Goal: Information Seeking & Learning: Find contact information

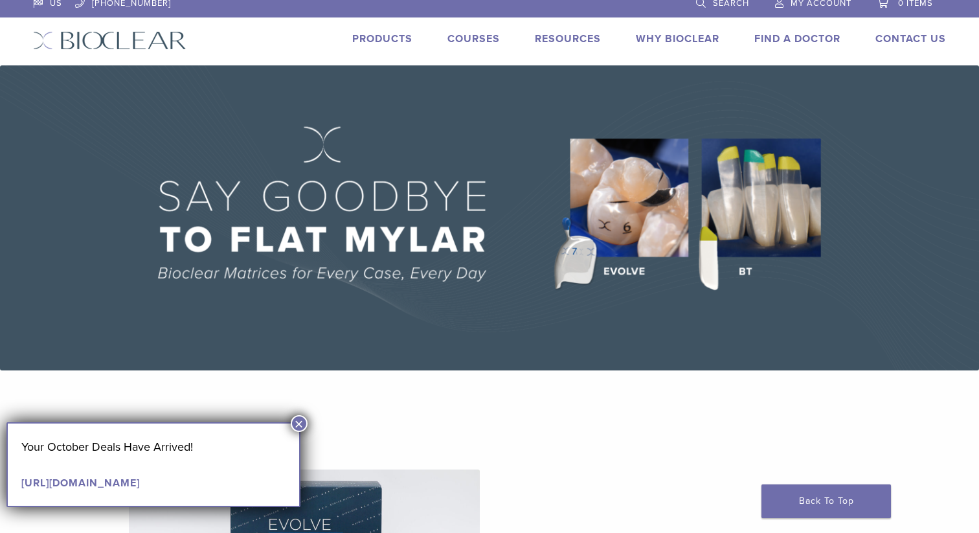
scroll to position [3, 0]
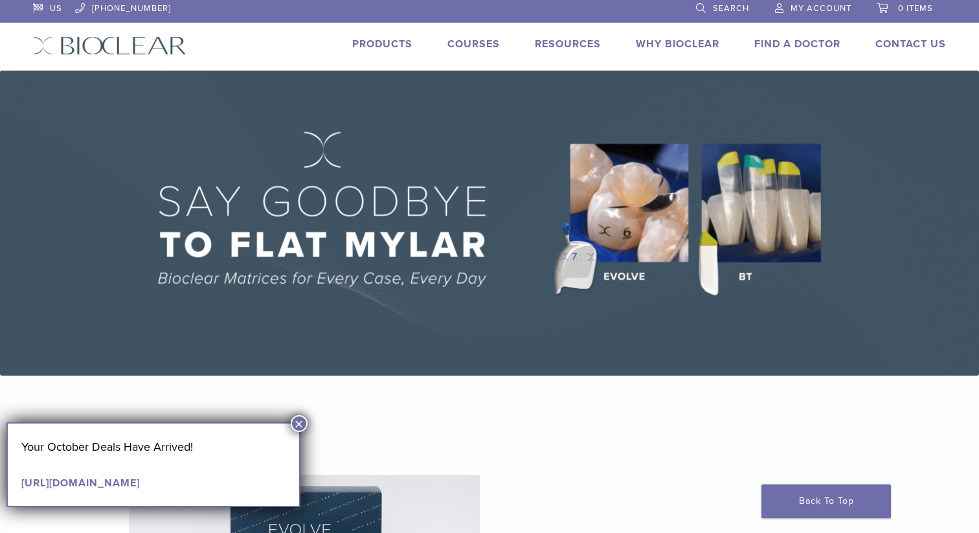
click at [814, 44] on link "Find A Doctor" at bounding box center [797, 44] width 86 height 13
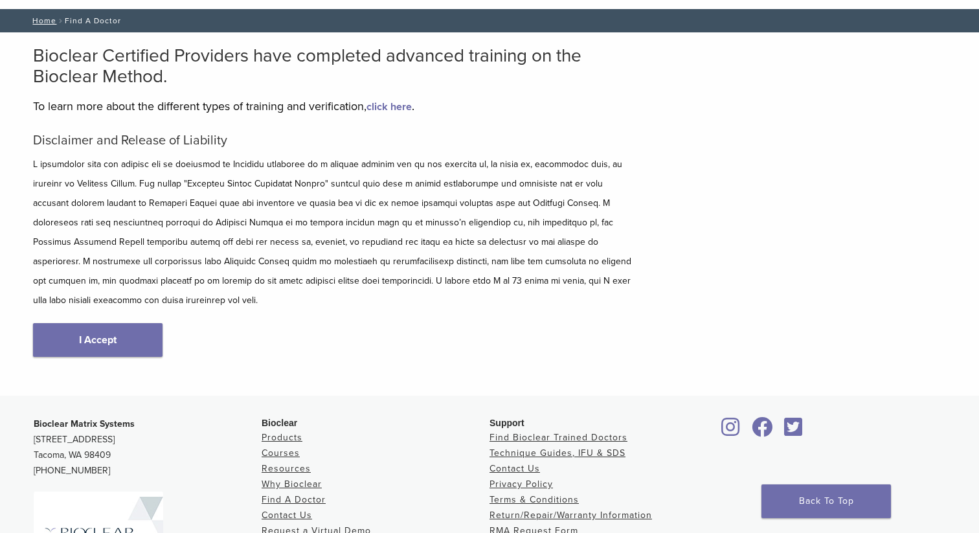
scroll to position [66, 0]
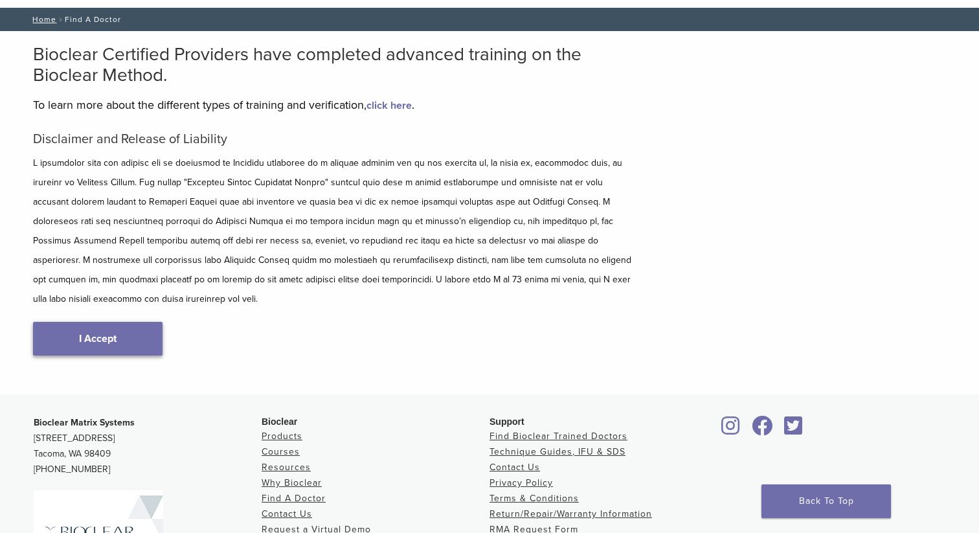
click at [97, 324] on link "I Accept" at bounding box center [97, 339] width 129 height 34
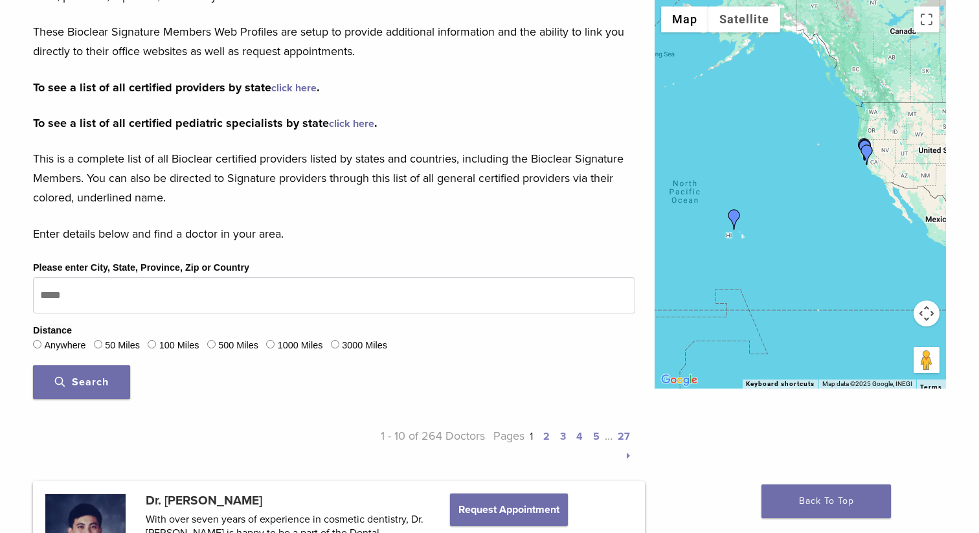
scroll to position [238, 0]
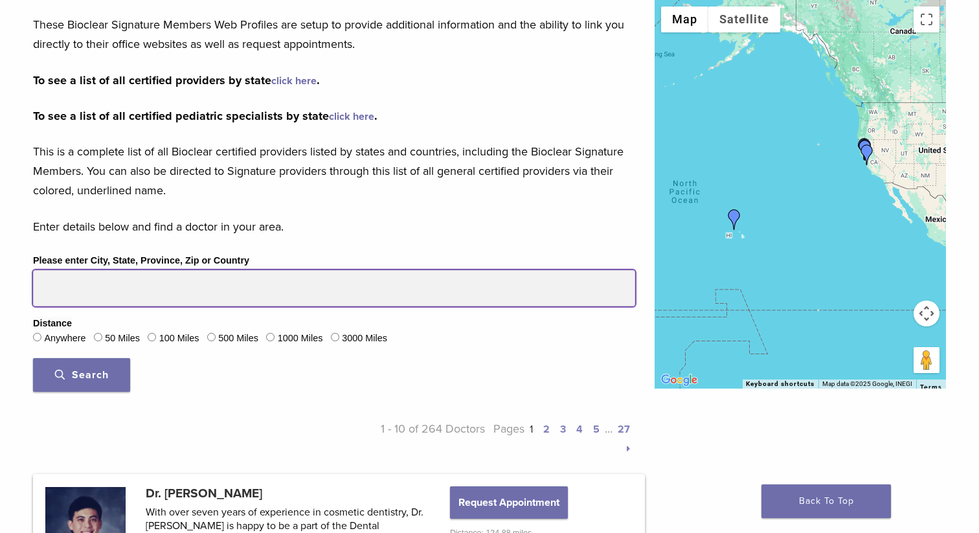
click at [164, 293] on input "Please enter City, State, Province, Zip or Country" at bounding box center [334, 288] width 602 height 36
type input "*****"
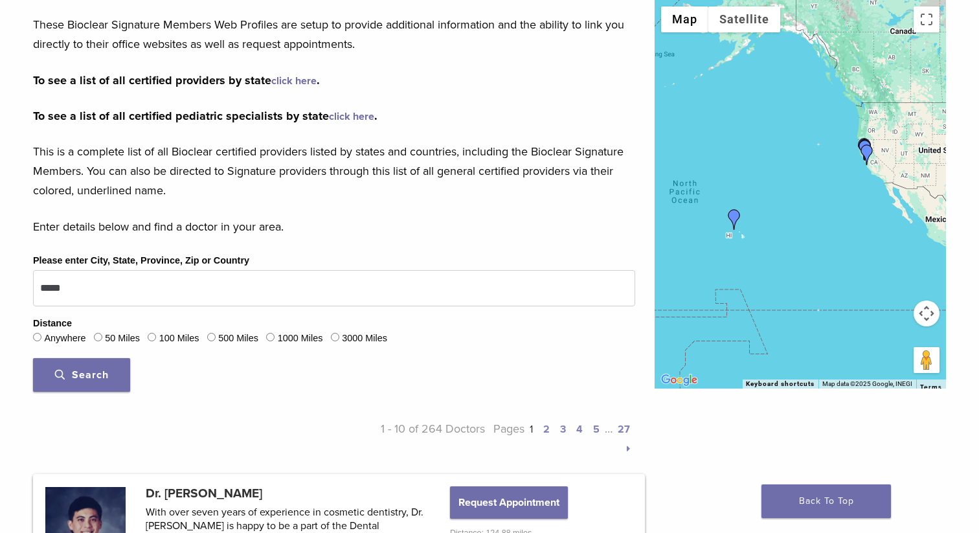
click at [88, 374] on span "Search" at bounding box center [82, 374] width 54 height 13
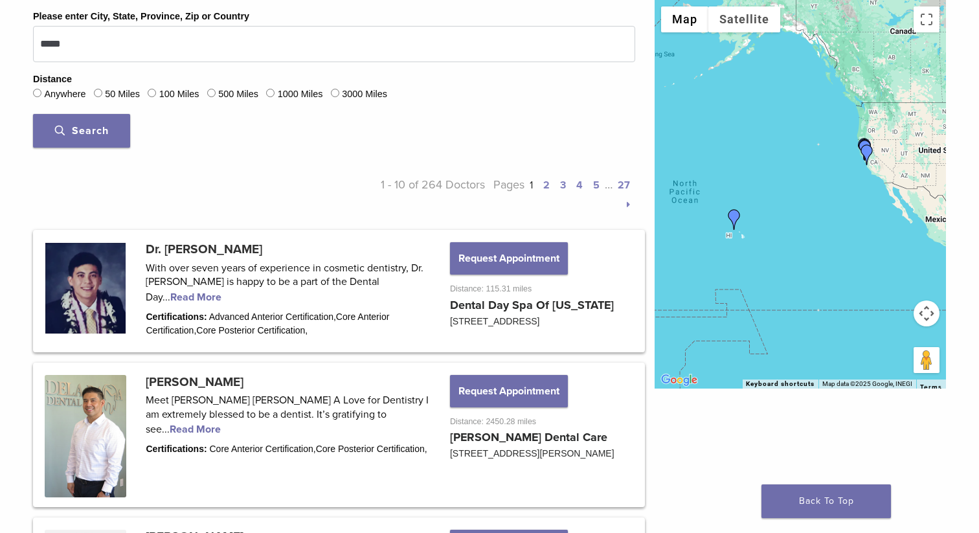
scroll to position [482, 0]
click at [379, 279] on link at bounding box center [339, 290] width 608 height 118
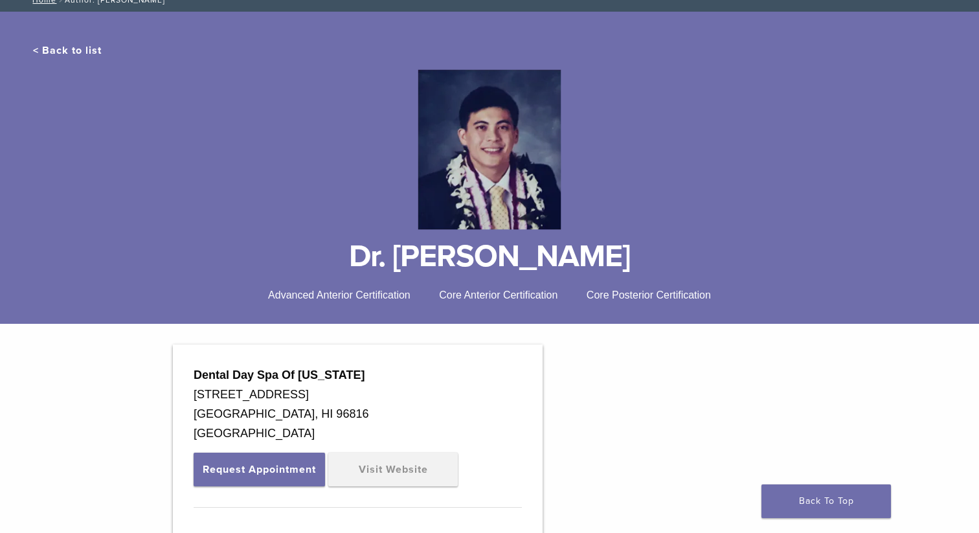
scroll to position [94, 0]
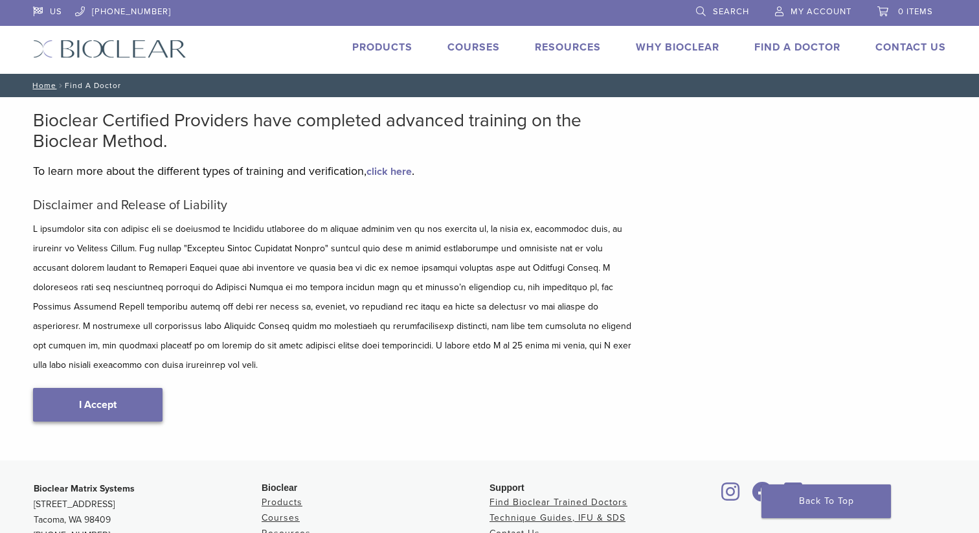
click at [103, 388] on link "I Accept" at bounding box center [97, 405] width 129 height 34
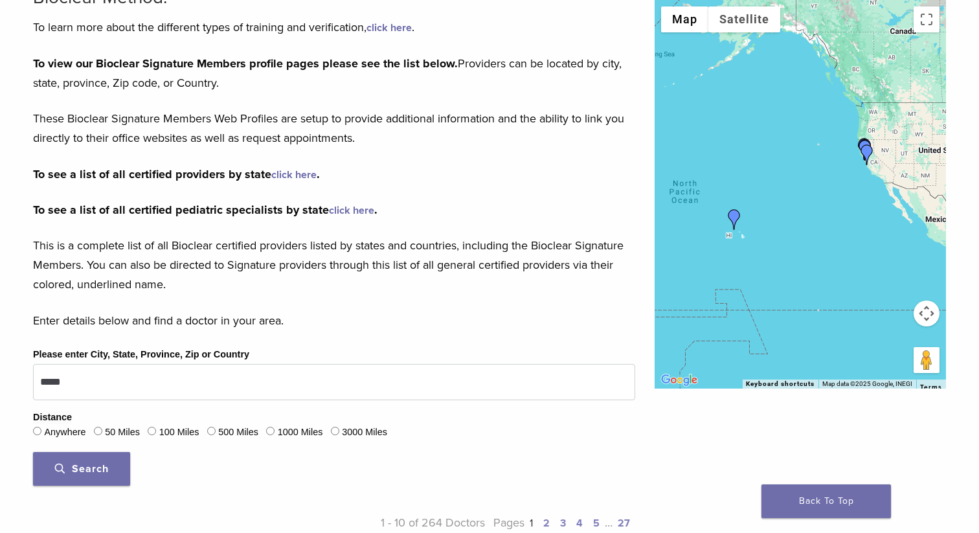
scroll to position [145, 0]
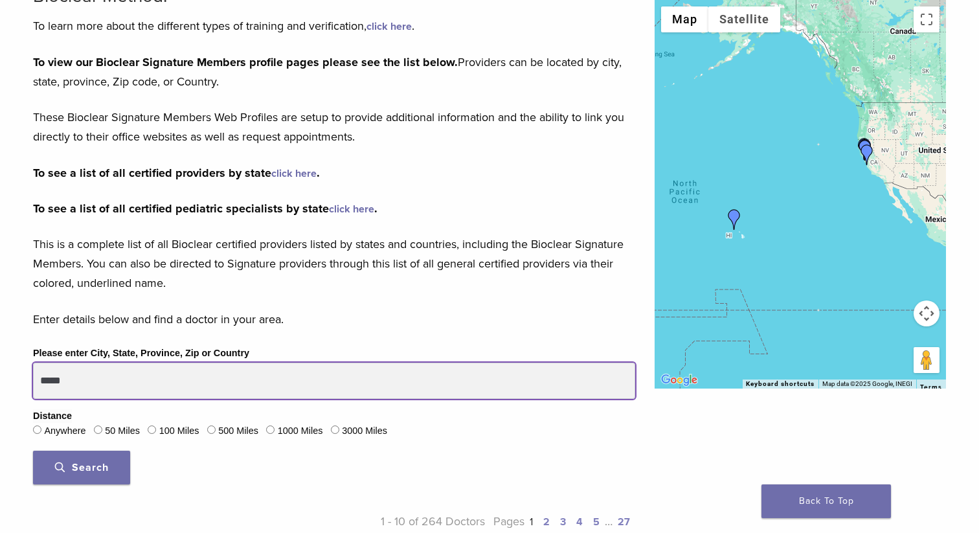
click at [140, 388] on input "*****" at bounding box center [334, 381] width 602 height 36
type input "**********"
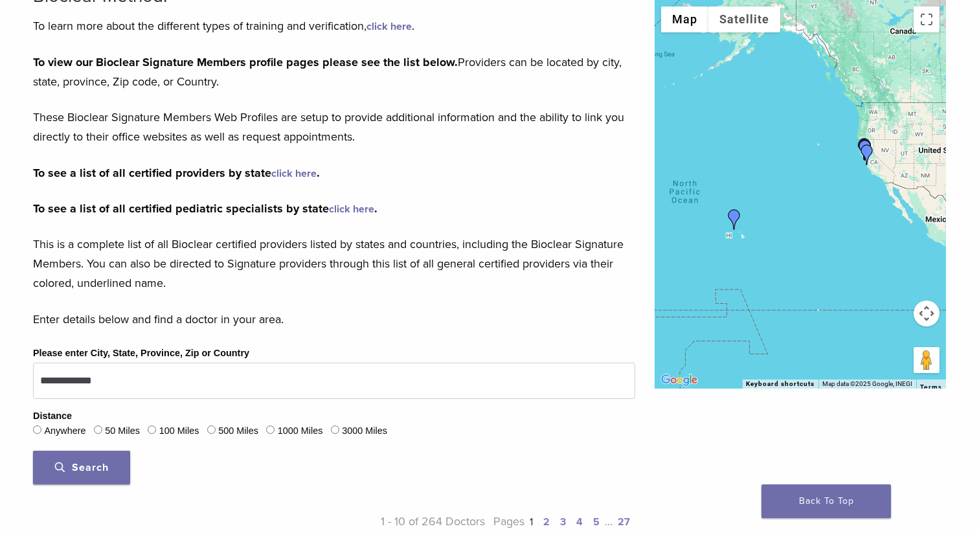
click at [109, 460] on button "Search" at bounding box center [81, 468] width 97 height 34
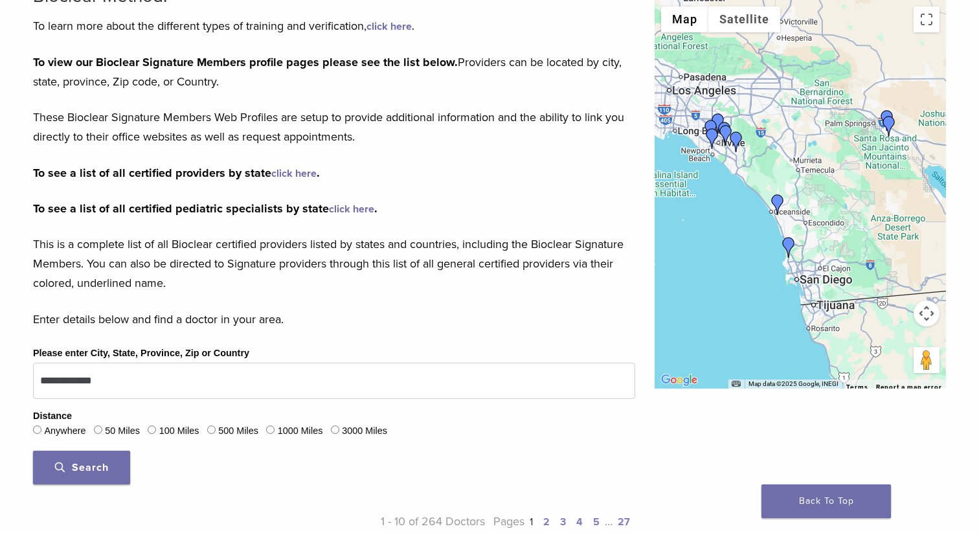
click at [790, 243] on img "Dr. David Eshom" at bounding box center [788, 247] width 21 height 21
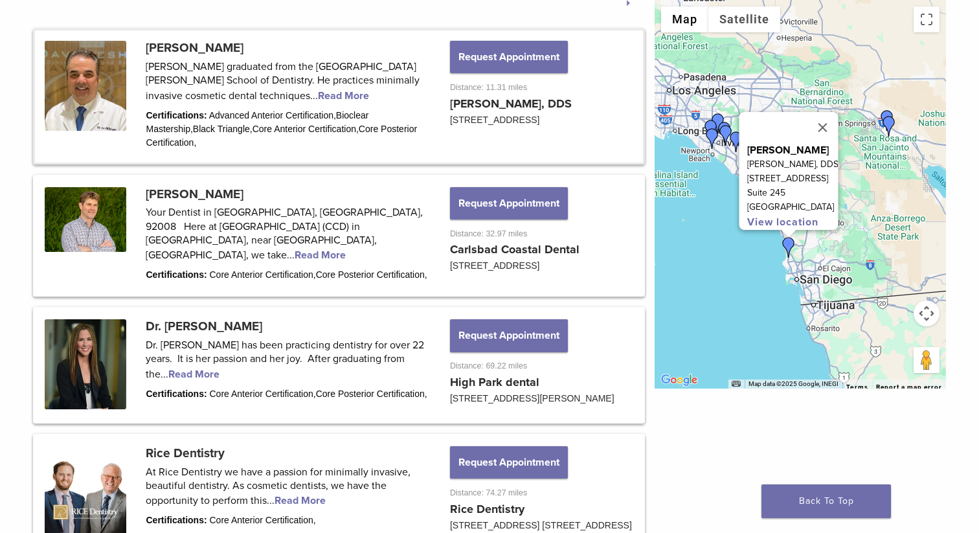
scroll to position [675, 0]
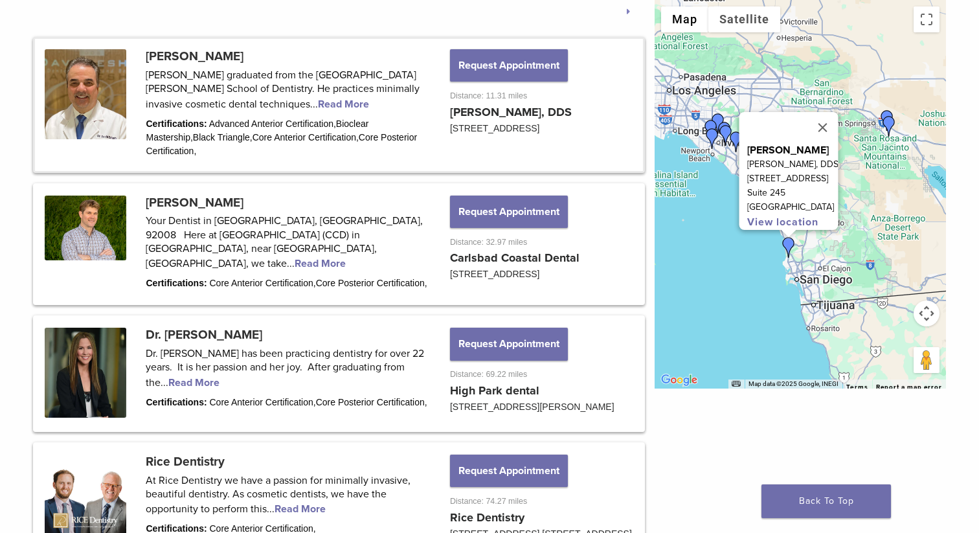
click at [234, 95] on link at bounding box center [339, 104] width 608 height 131
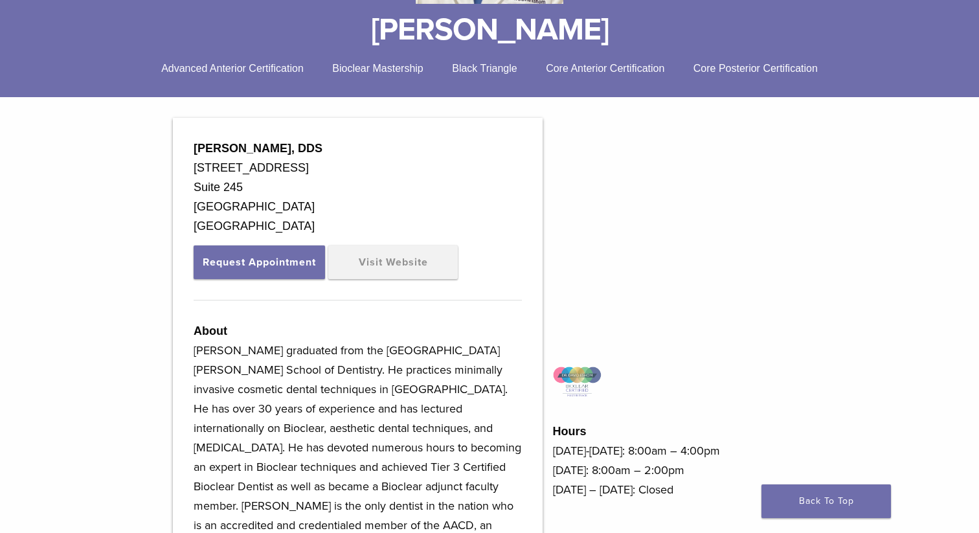
scroll to position [305, 0]
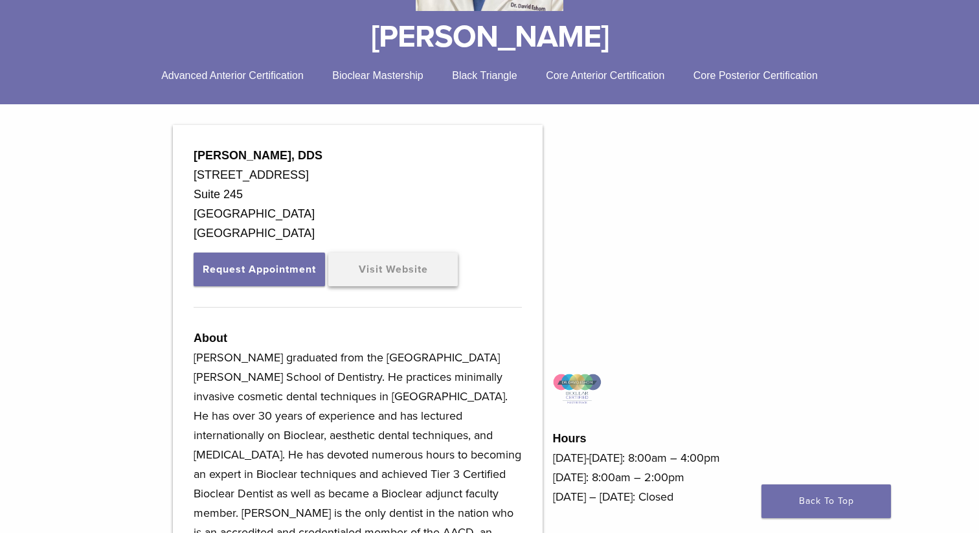
click at [387, 275] on link "Visit Website" at bounding box center [392, 270] width 129 height 34
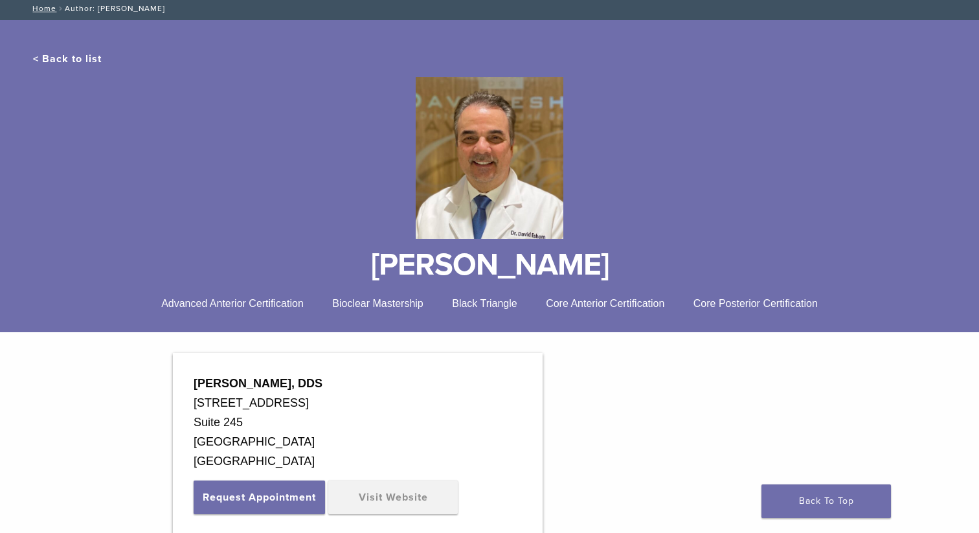
scroll to position [0, 0]
